Goal: Book appointment/travel/reservation

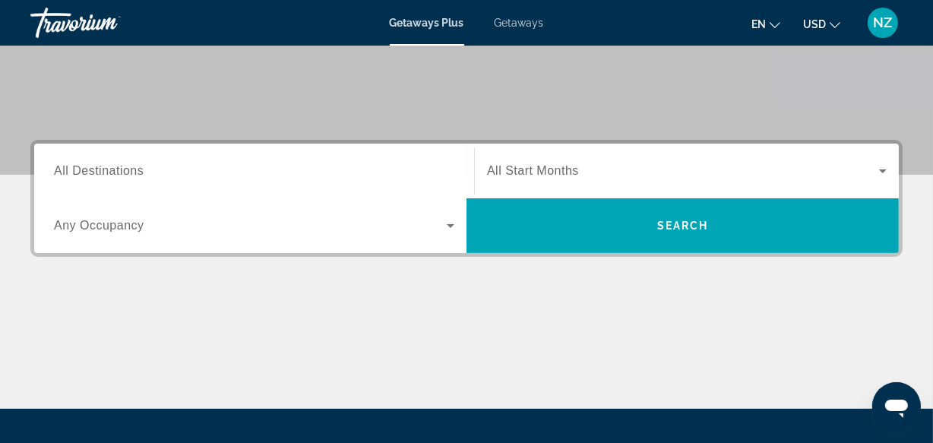
scroll to position [278, 0]
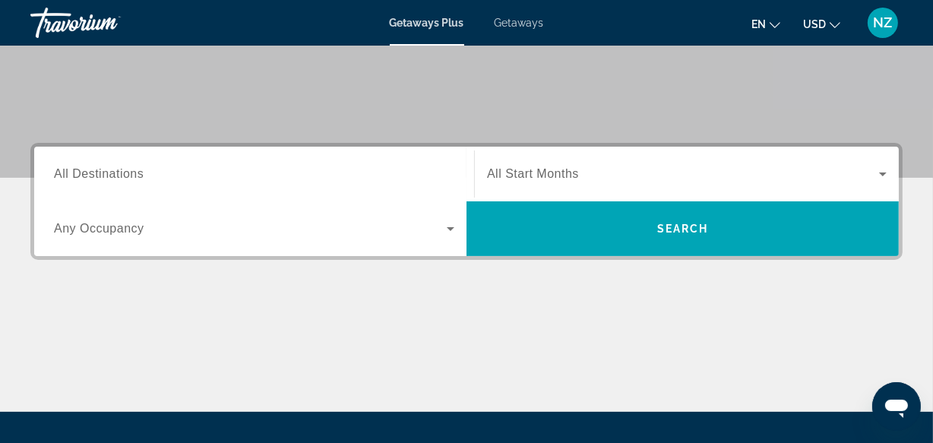
click at [113, 173] on span "All Destinations" at bounding box center [99, 173] width 90 height 13
click at [113, 173] on input "Destination All Destinations" at bounding box center [254, 175] width 401 height 18
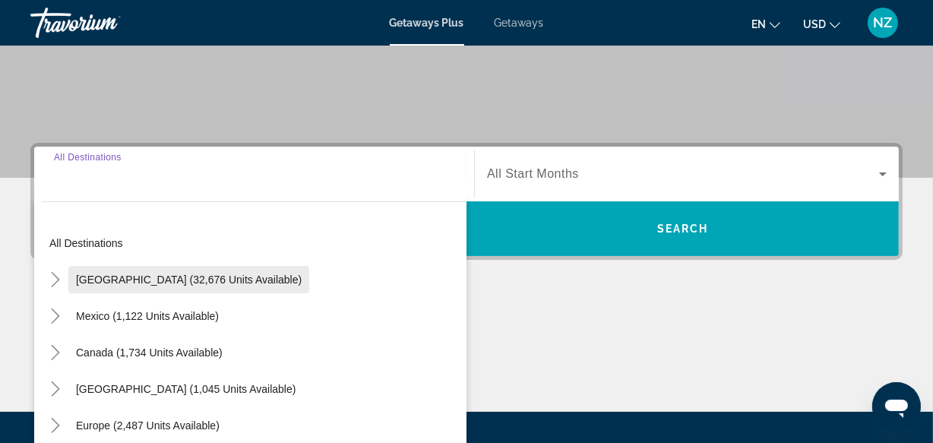
scroll to position [371, 0]
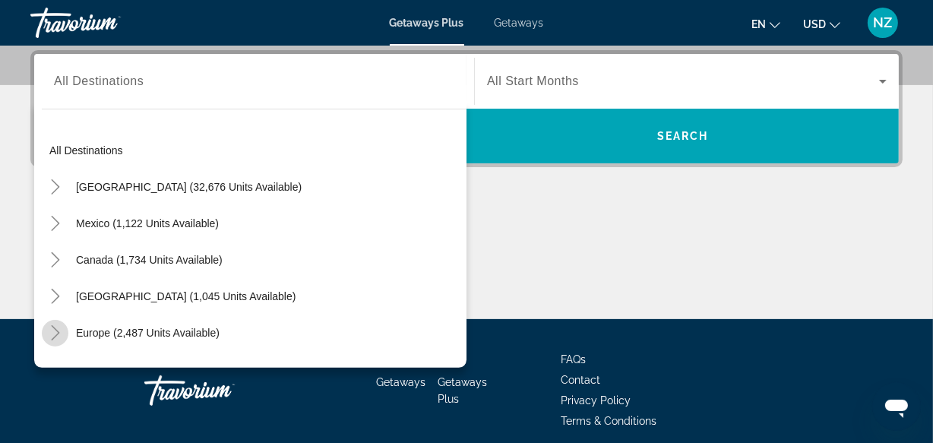
click at [55, 325] on icon "Toggle Europe (2,487 units available)" at bounding box center [55, 332] width 15 height 15
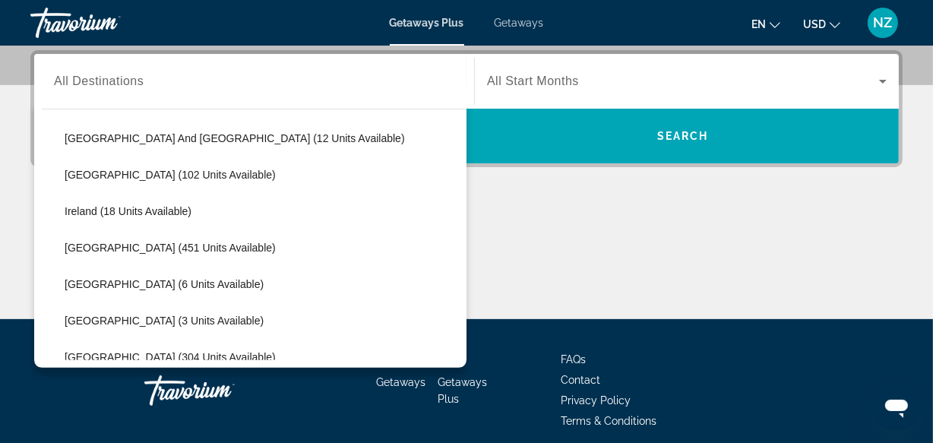
scroll to position [566, 0]
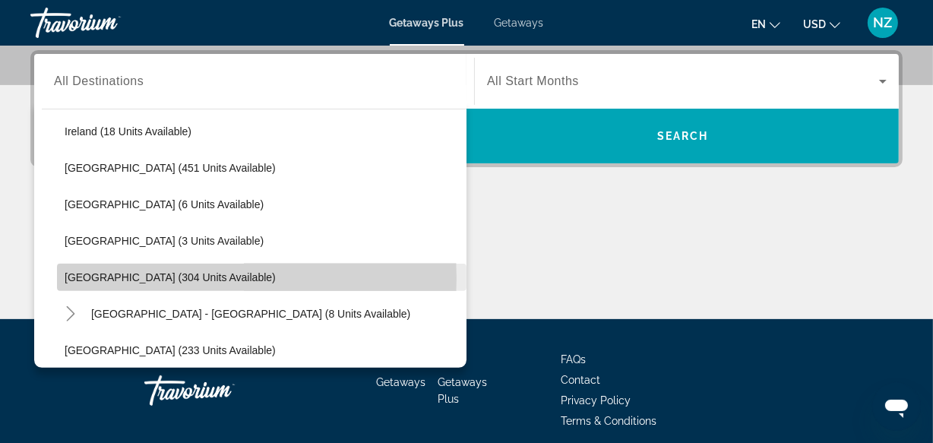
click at [157, 277] on span "[GEOGRAPHIC_DATA] (304 units available)" at bounding box center [170, 277] width 211 height 12
type input "**********"
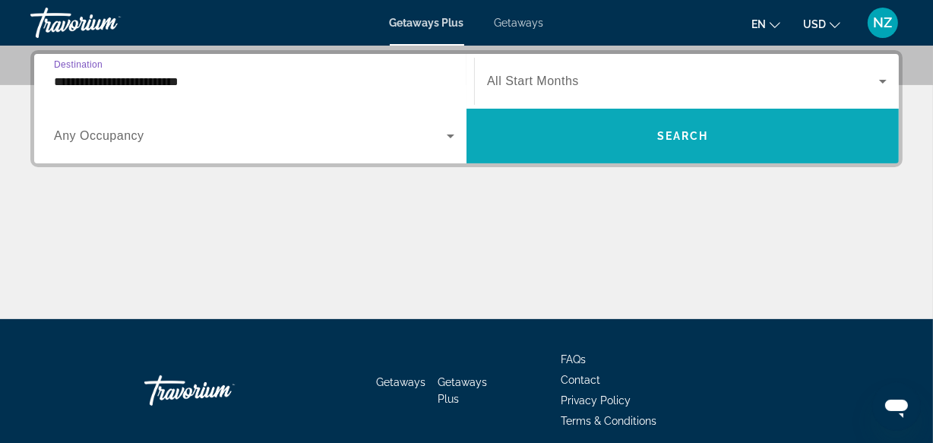
click at [667, 118] on span "Search widget" at bounding box center [683, 136] width 432 height 36
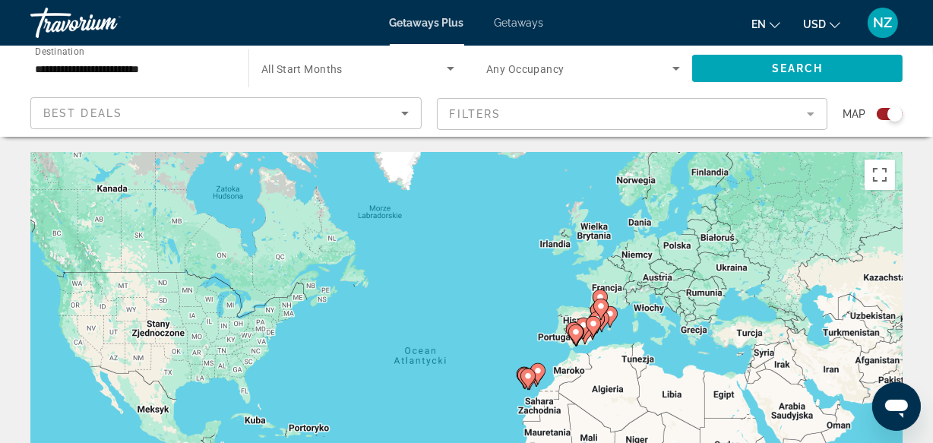
click at [879, 116] on div "Search widget" at bounding box center [890, 114] width 26 height 12
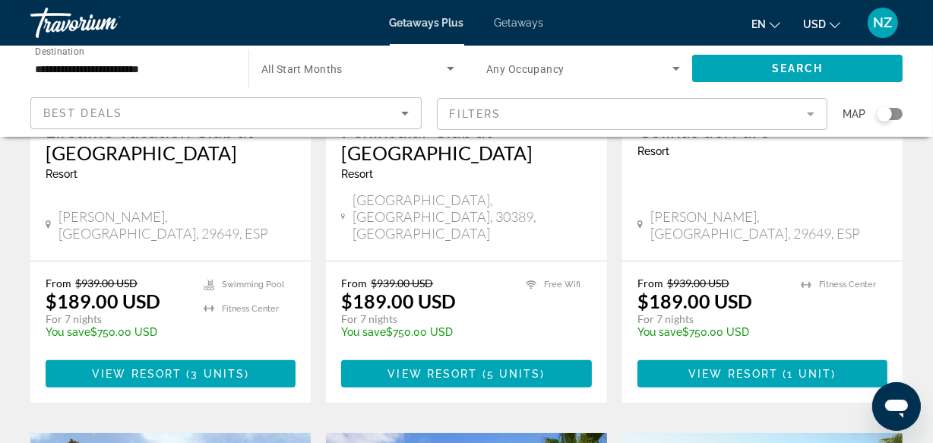
scroll to position [104, 0]
